Goal: Find specific page/section: Find specific page/section

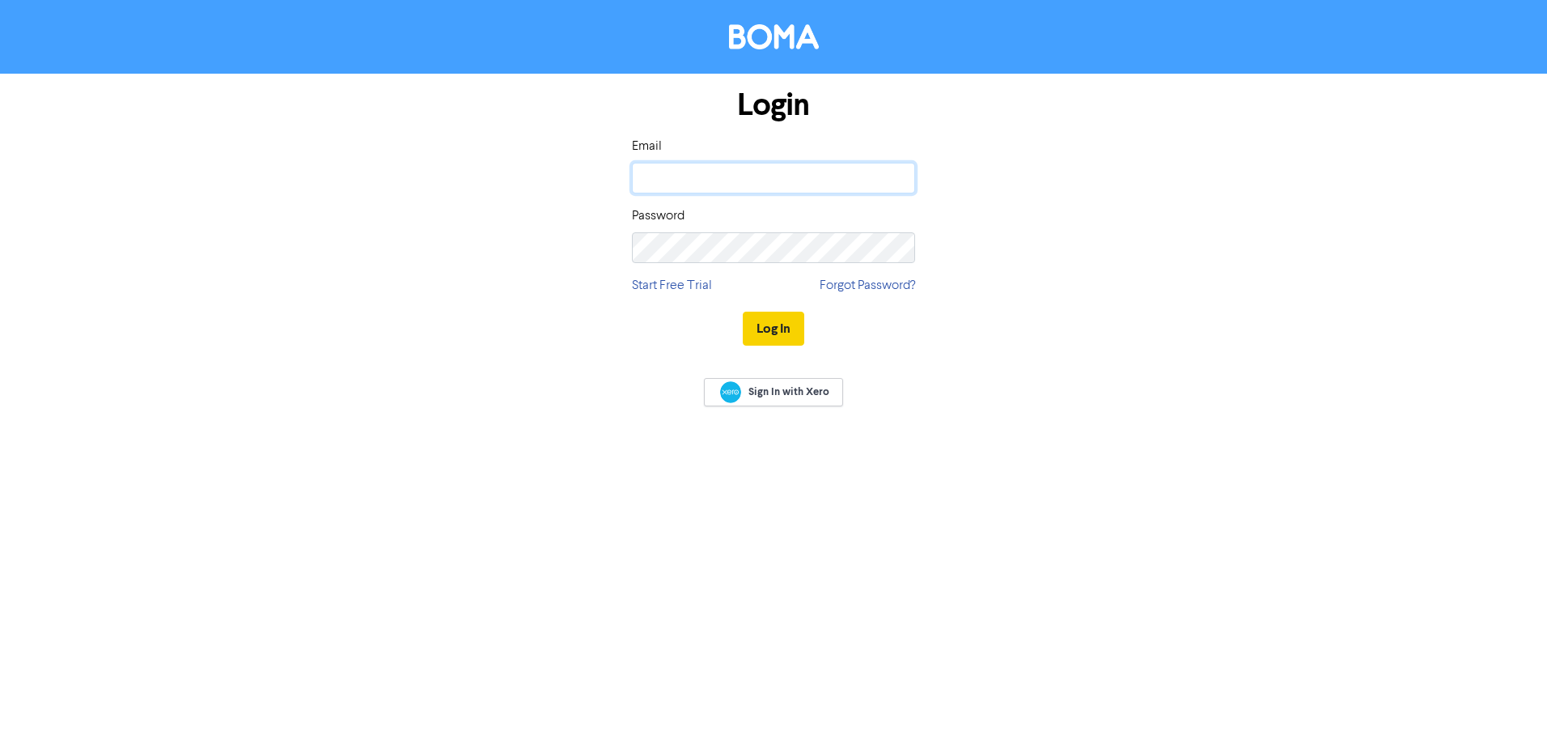
type input "[EMAIL_ADDRESS][DOMAIN_NAME]"
click at [784, 338] on button "Log In" at bounding box center [774, 329] width 62 height 34
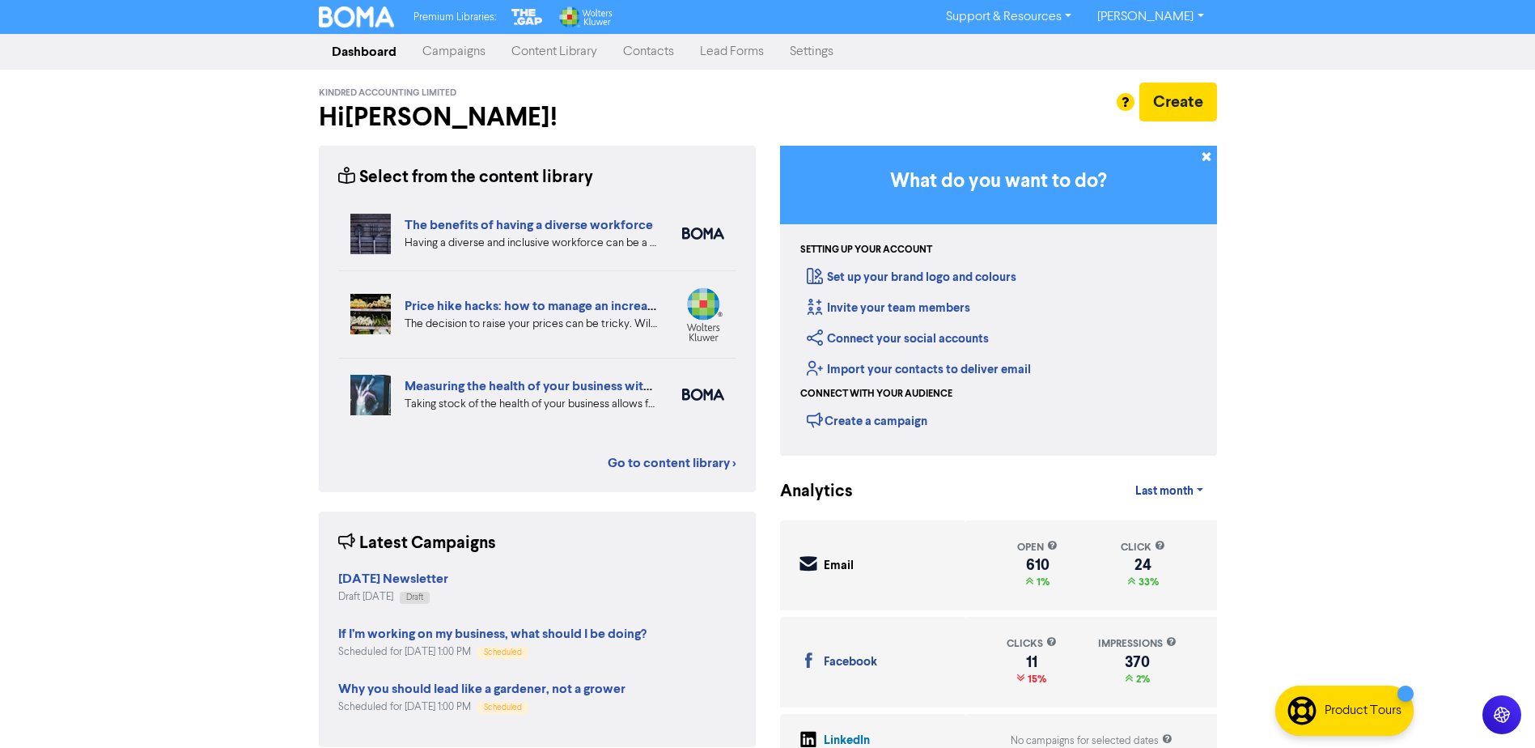
click at [650, 49] on link "Contacts" at bounding box center [648, 52] width 77 height 32
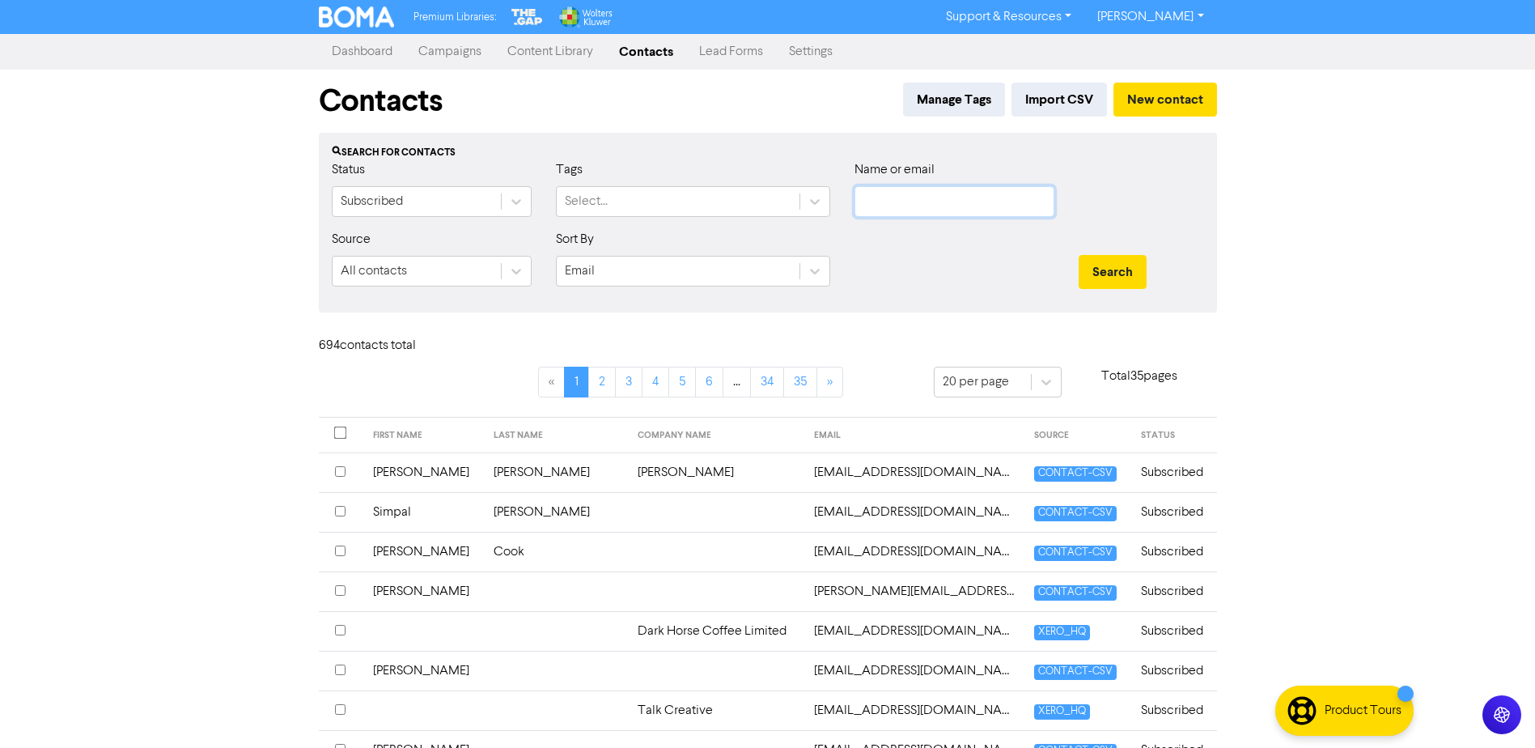
click at [903, 201] on input "text" at bounding box center [955, 201] width 200 height 31
click at [863, 207] on input "text" at bounding box center [955, 201] width 200 height 31
paste input "[EMAIL_ADDRESS][DOMAIN_NAME]"
click at [1110, 260] on button "Search" at bounding box center [1113, 272] width 68 height 34
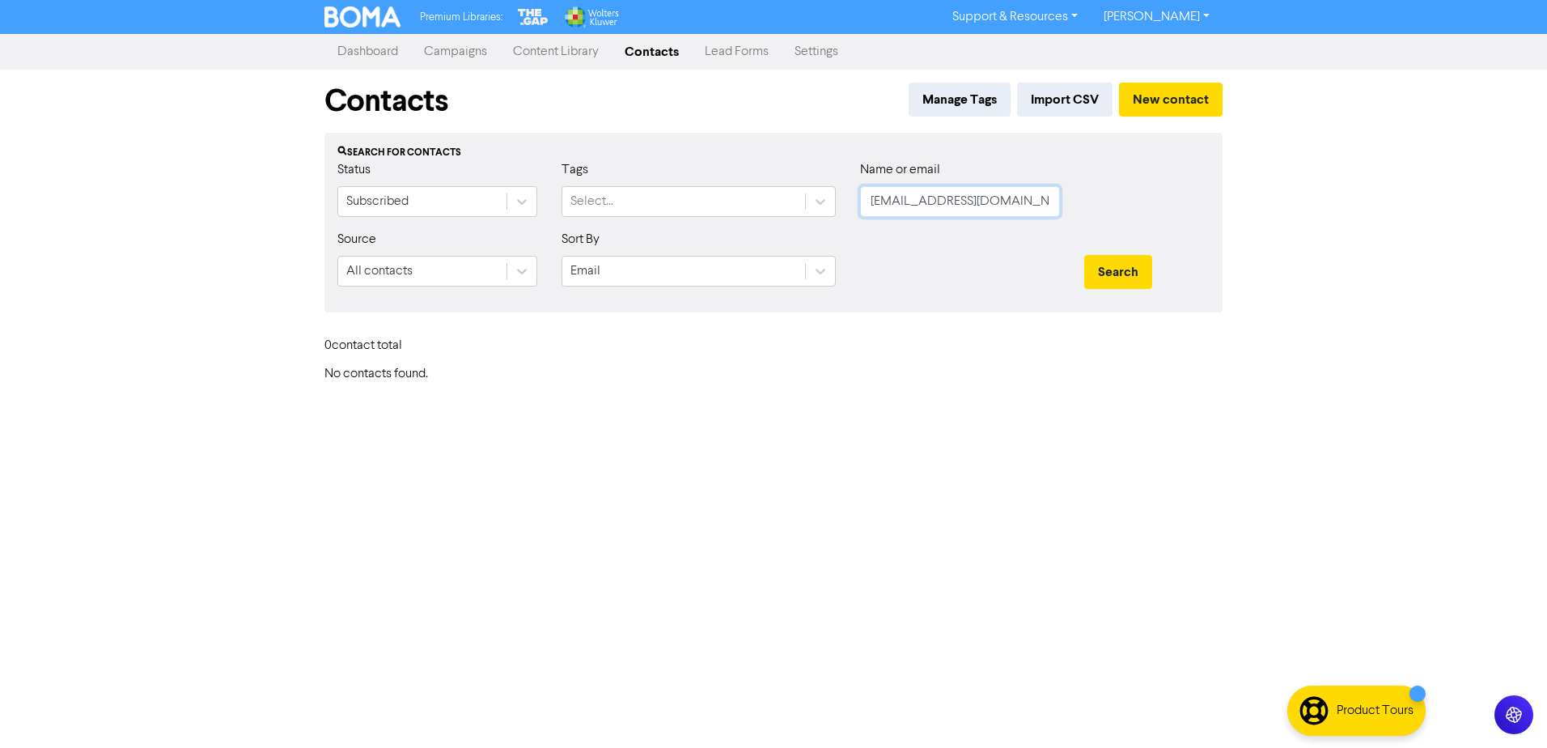
drag, startPoint x: 1043, startPoint y: 195, endPoint x: 518, endPoint y: 293, distance: 534.3
click at [554, 257] on form "Status Subscribed Tags Select... Name or email [EMAIL_ADDRESS][DOMAIN_NAME] Sou…" at bounding box center [773, 229] width 872 height 139
click at [1085, 255] on button "Search" at bounding box center [1119, 272] width 68 height 34
type input "h"
click at [1085, 255] on button "Search" at bounding box center [1119, 272] width 68 height 34
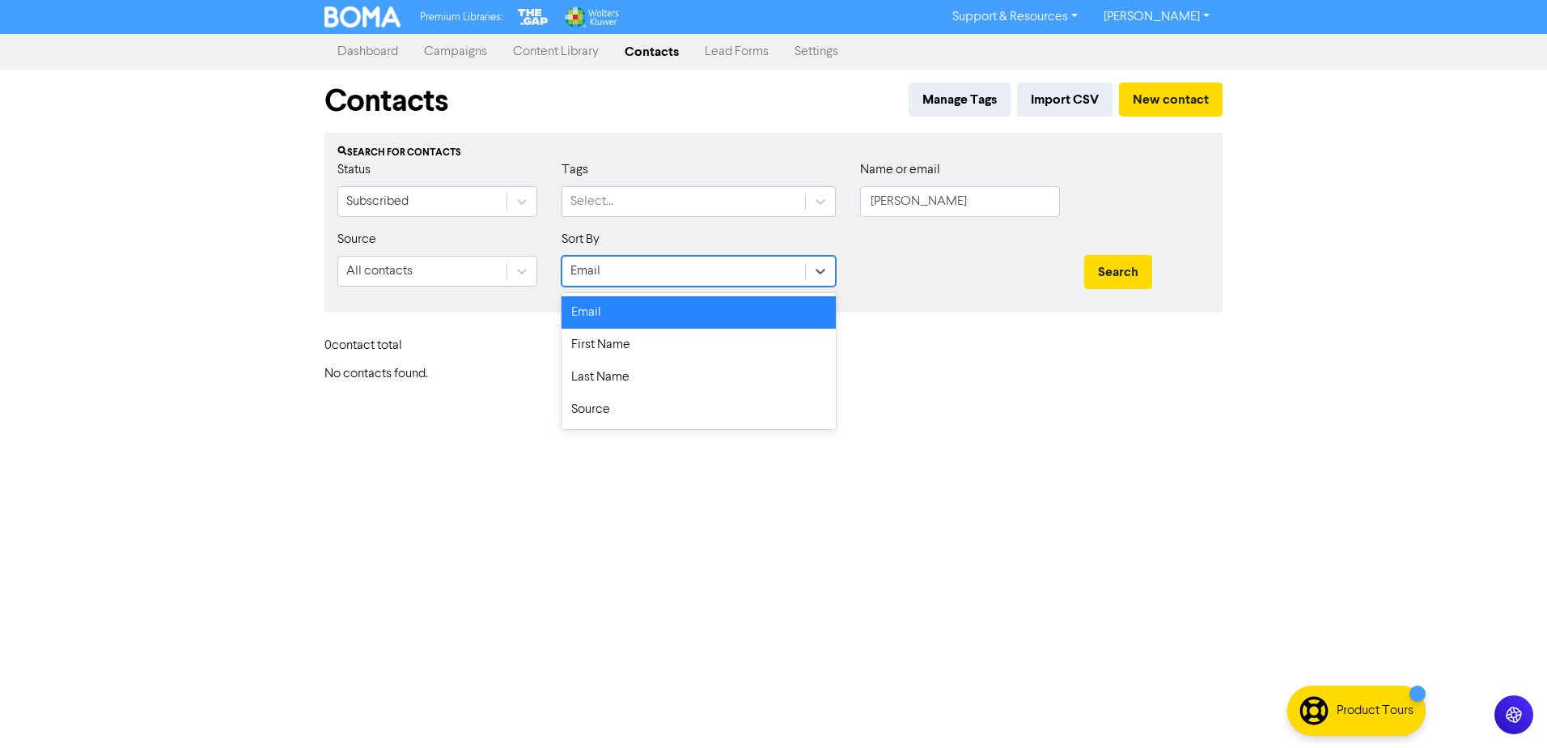
click at [618, 269] on div "Email" at bounding box center [683, 271] width 243 height 29
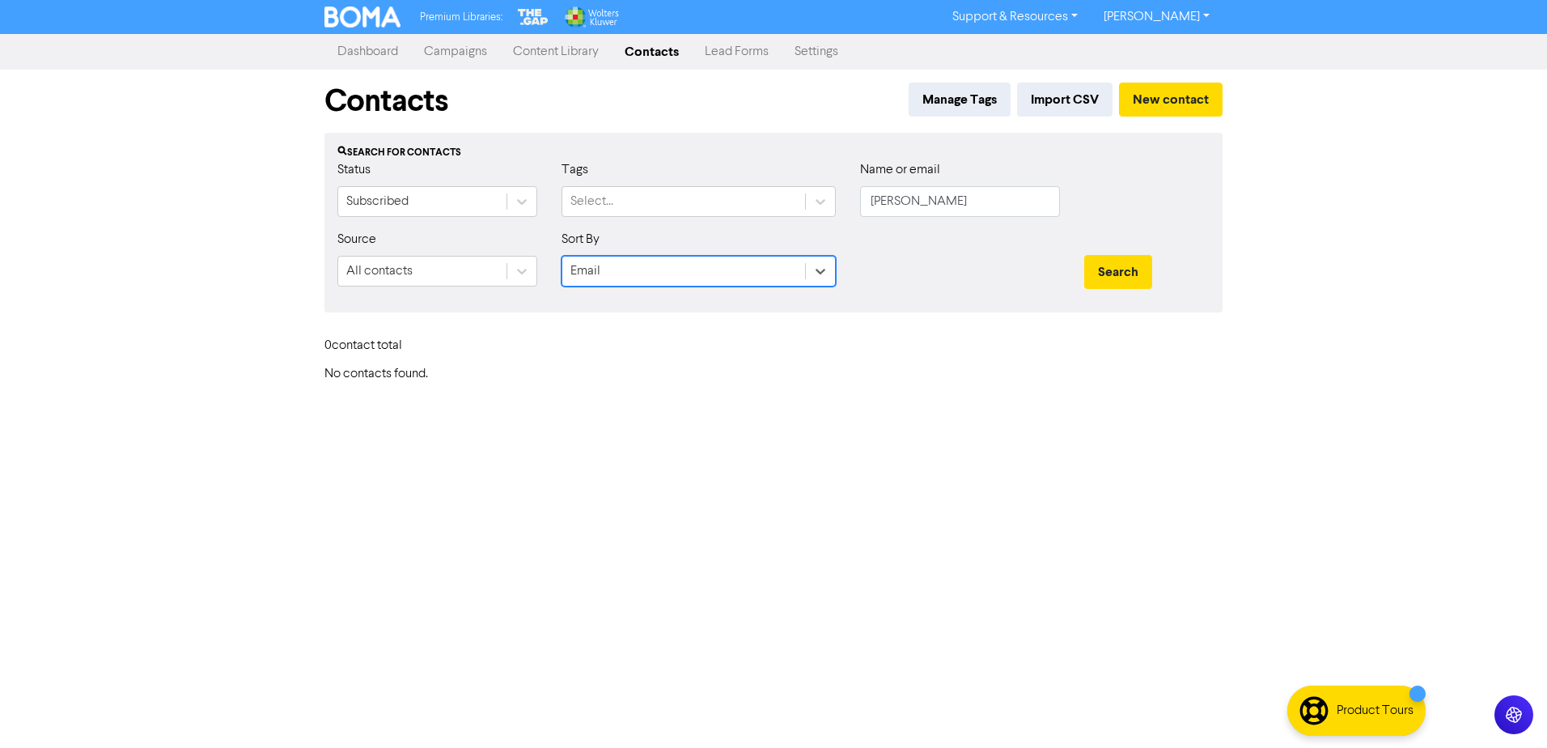
click at [618, 269] on div "Email" at bounding box center [683, 271] width 243 height 29
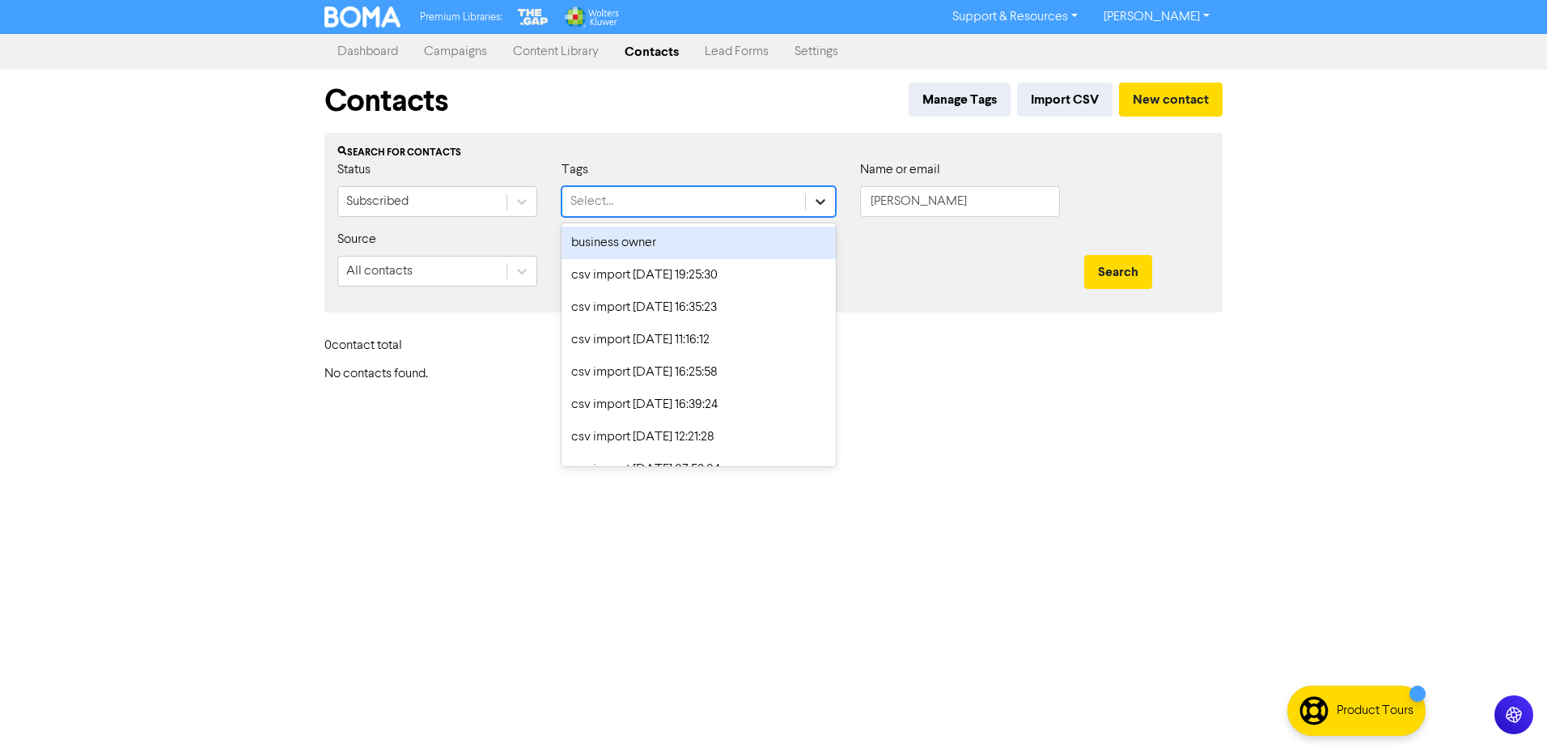
click at [821, 193] on div at bounding box center [820, 201] width 29 height 29
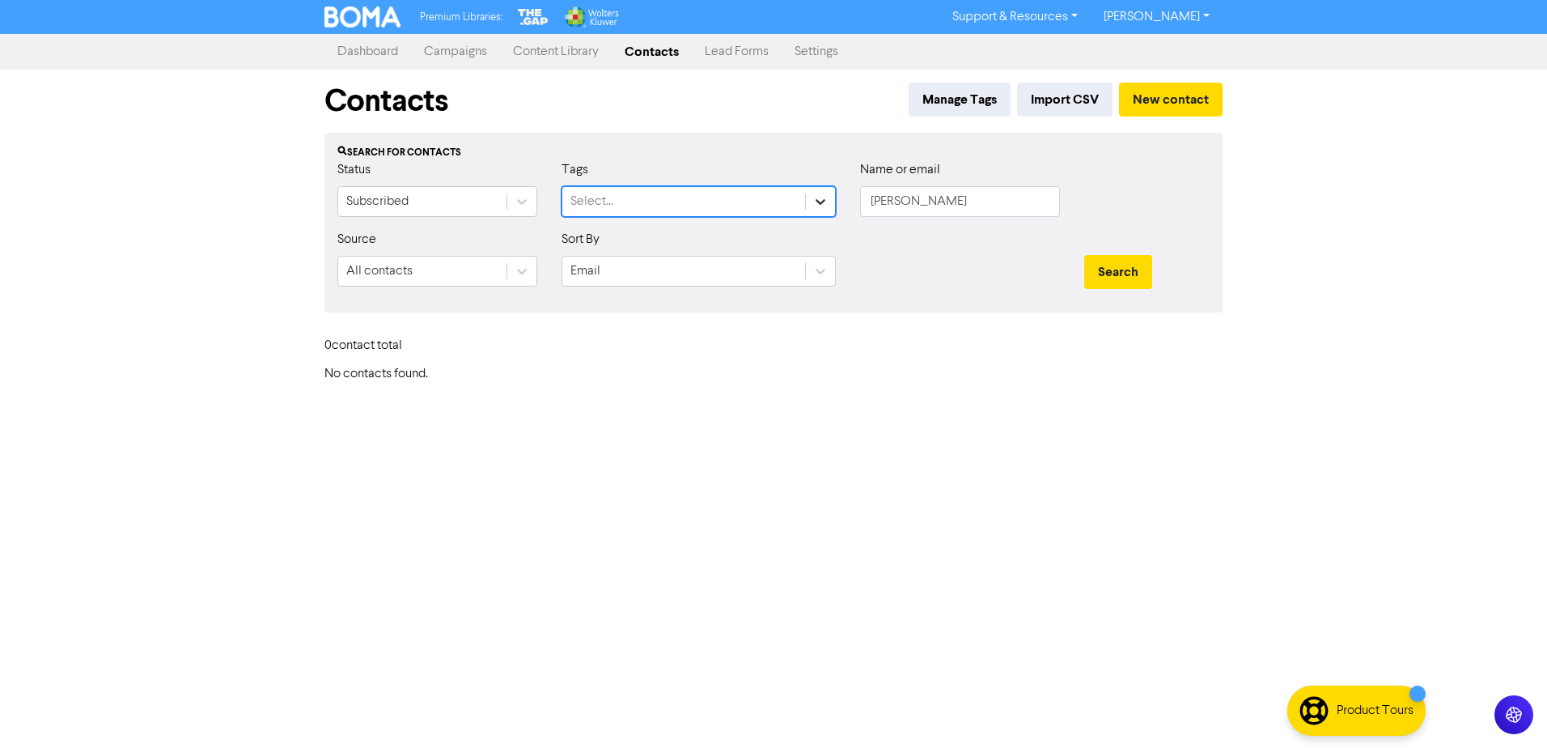
click at [821, 193] on div at bounding box center [820, 201] width 29 height 29
click at [952, 191] on input "[PERSON_NAME]" at bounding box center [960, 201] width 200 height 31
drag, startPoint x: 950, startPoint y: 191, endPoint x: 871, endPoint y: 199, distance: 79.7
click at [871, 198] on input "[PERSON_NAME]" at bounding box center [960, 201] width 200 height 31
type input "Sparkles"
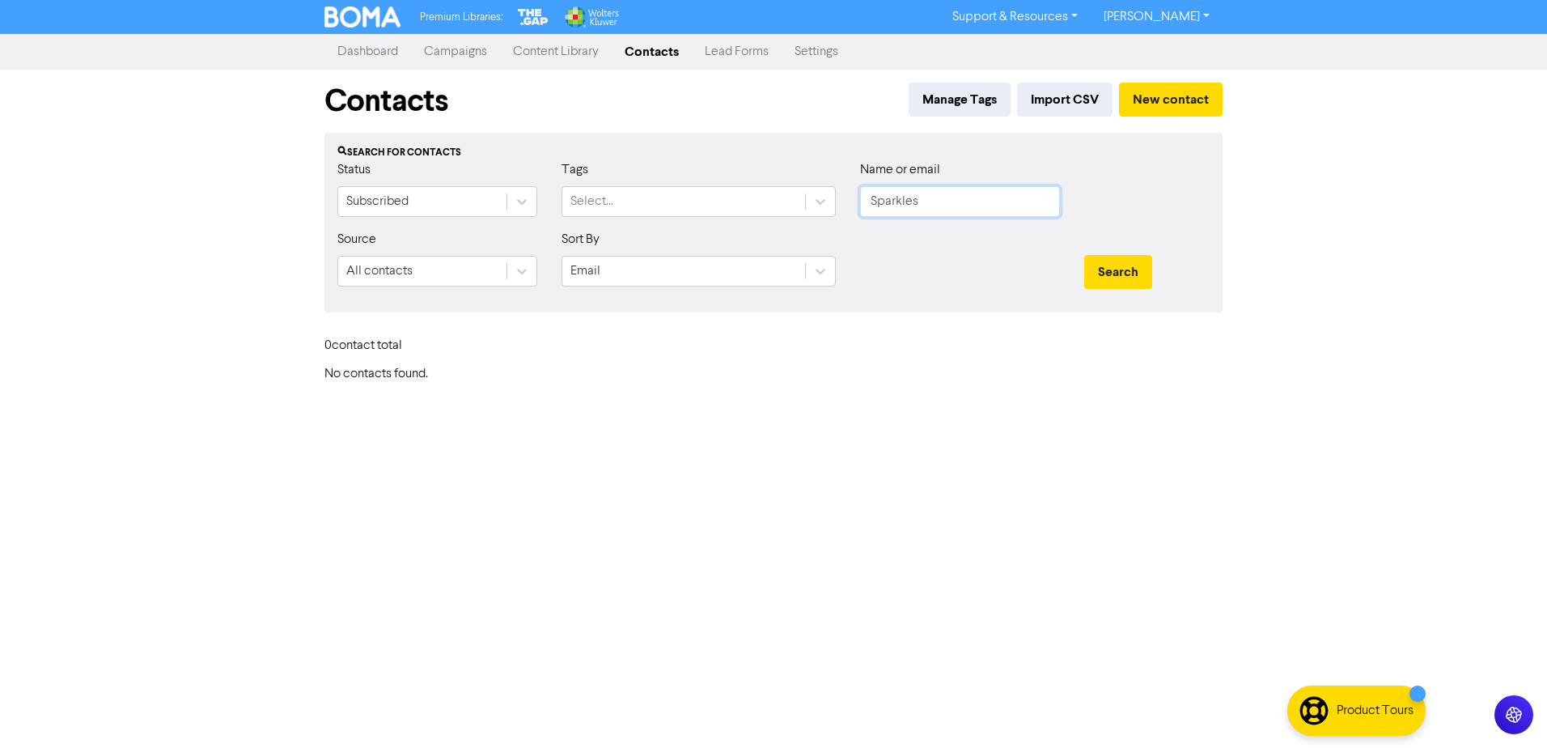
click at [1085, 255] on button "Search" at bounding box center [1119, 272] width 68 height 34
